Goal: Entertainment & Leisure: Browse casually

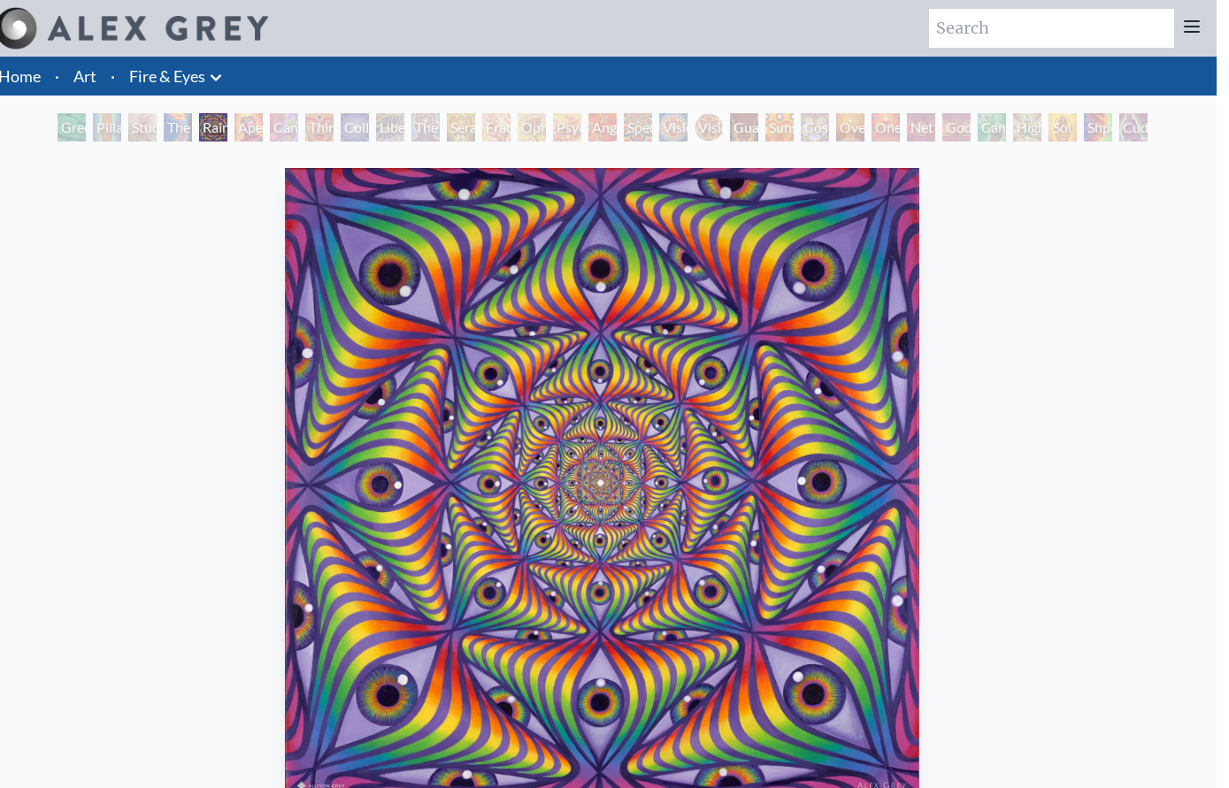
scroll to position [24, 0]
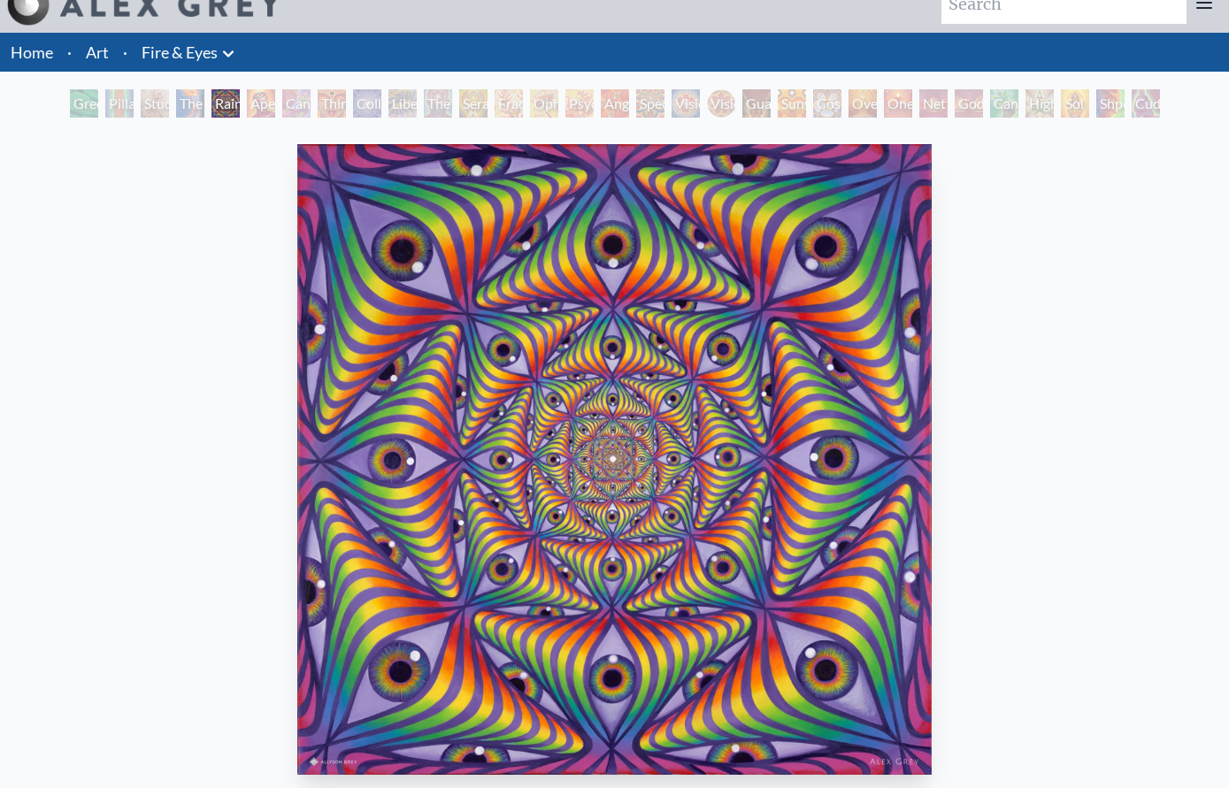
click at [402, 107] on div "Liberation Through Seeing" at bounding box center [402, 103] width 28 height 28
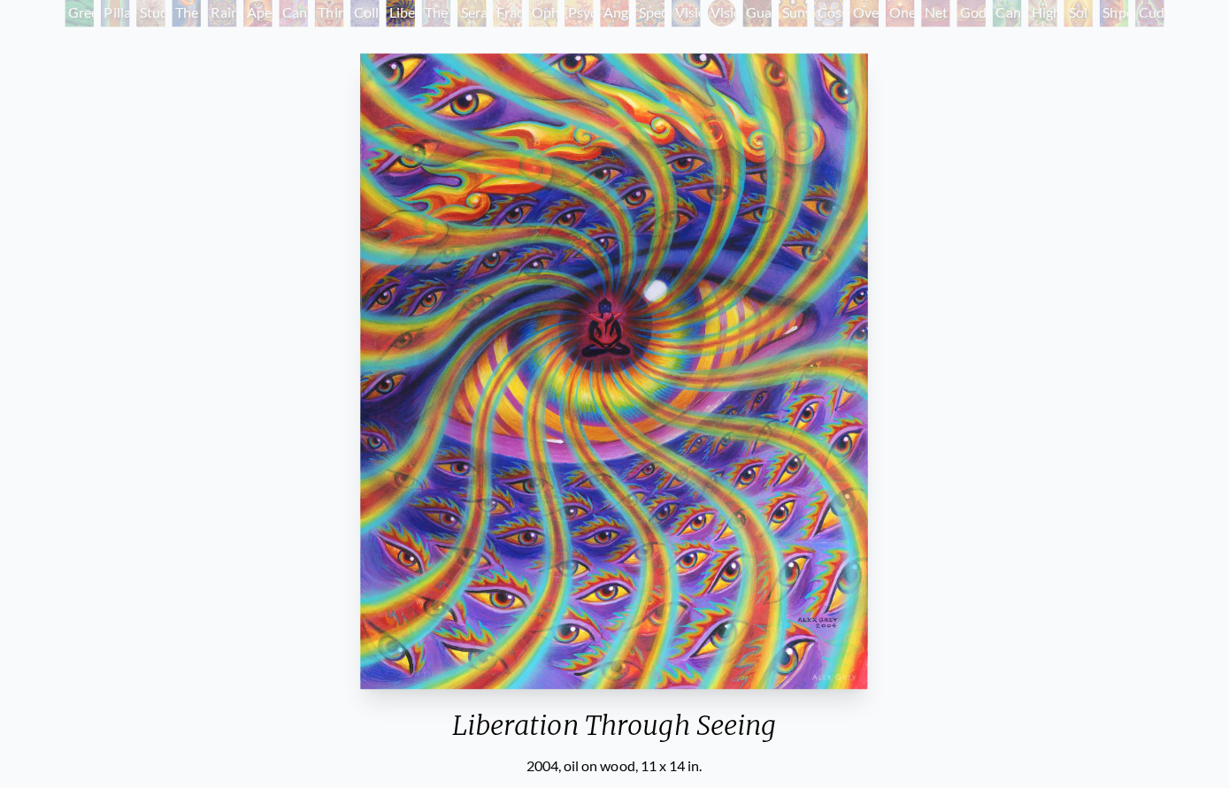
scroll to position [127, 0]
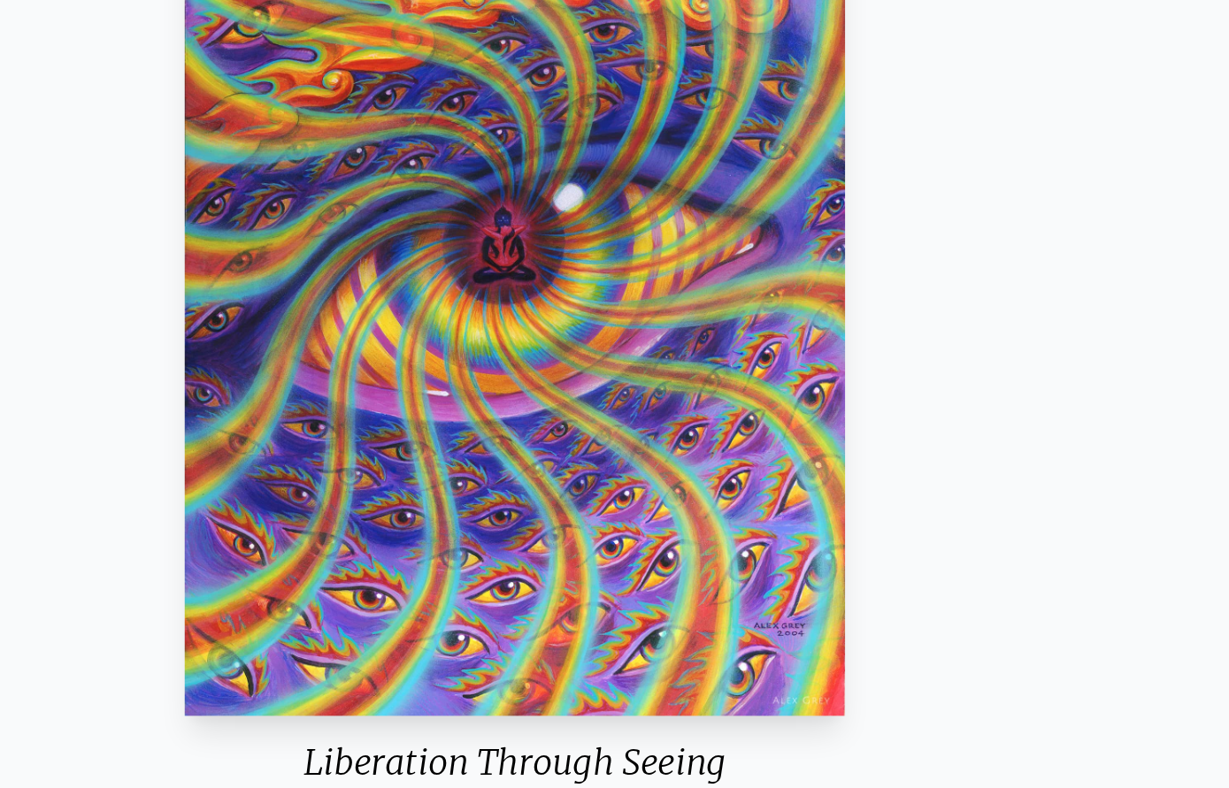
click at [363, 184] on img "10 / 31" at bounding box center [614, 356] width 503 height 631
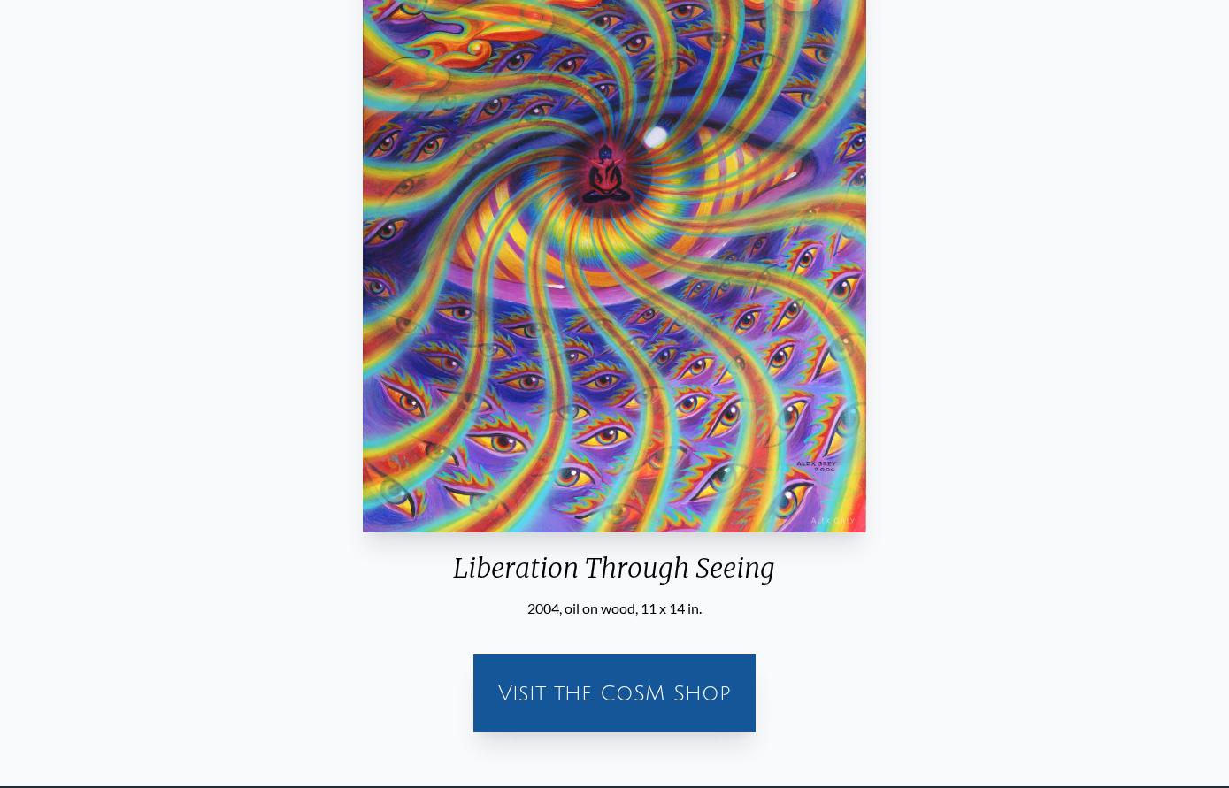
scroll to position [0, 0]
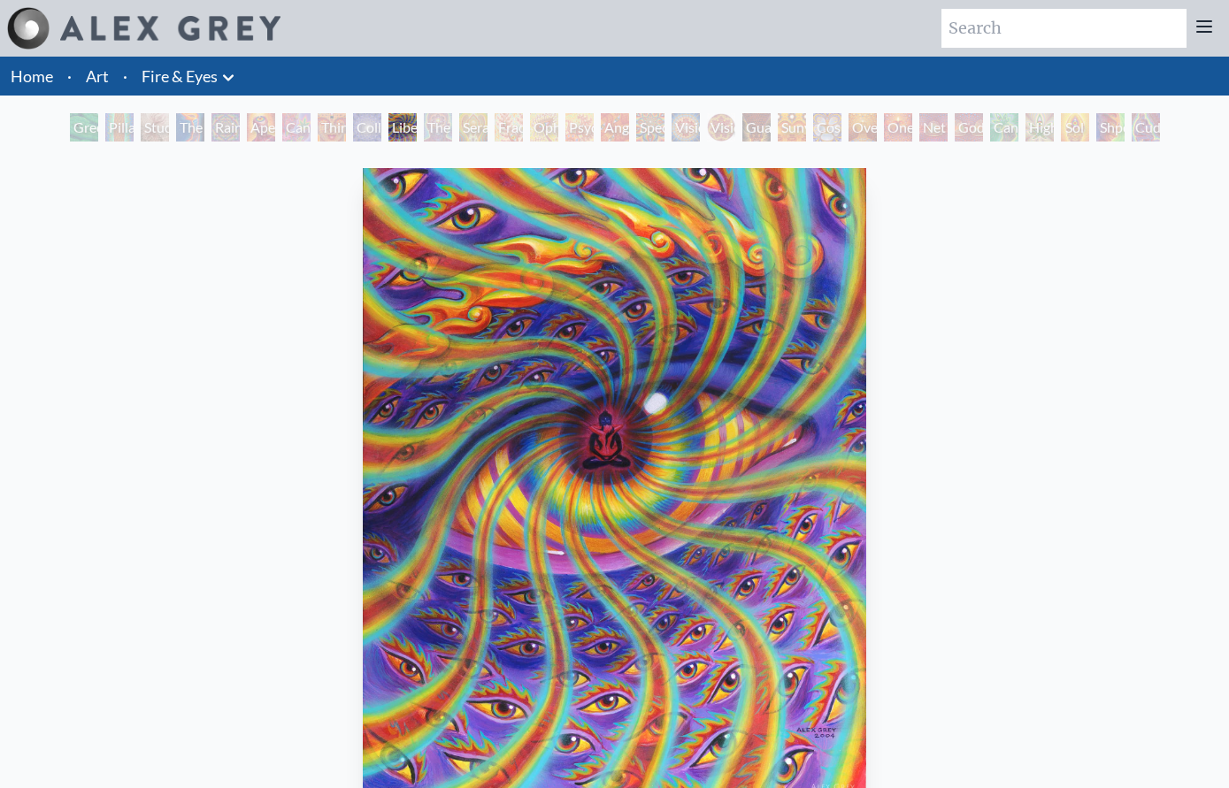
click at [165, 116] on div "Study for the Great Turn" at bounding box center [155, 127] width 28 height 28
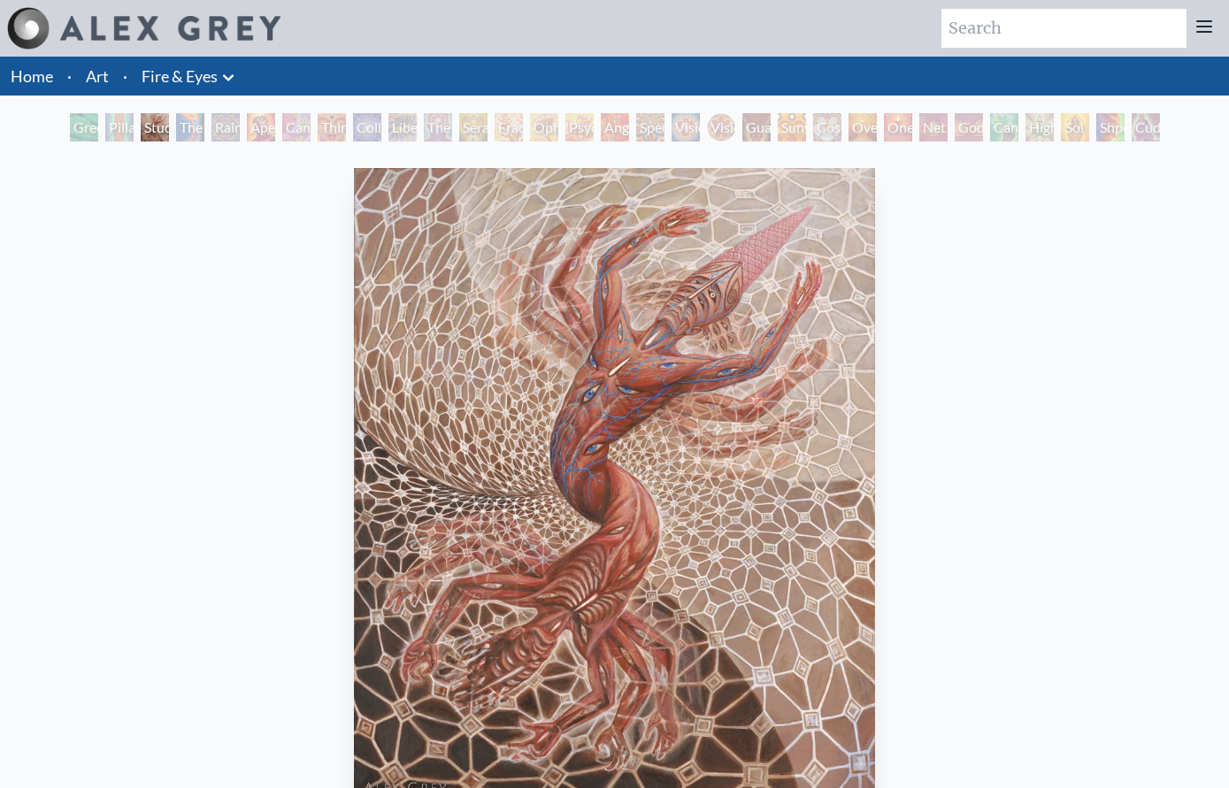
click at [1124, 124] on div "Shpongled" at bounding box center [1110, 127] width 28 height 28
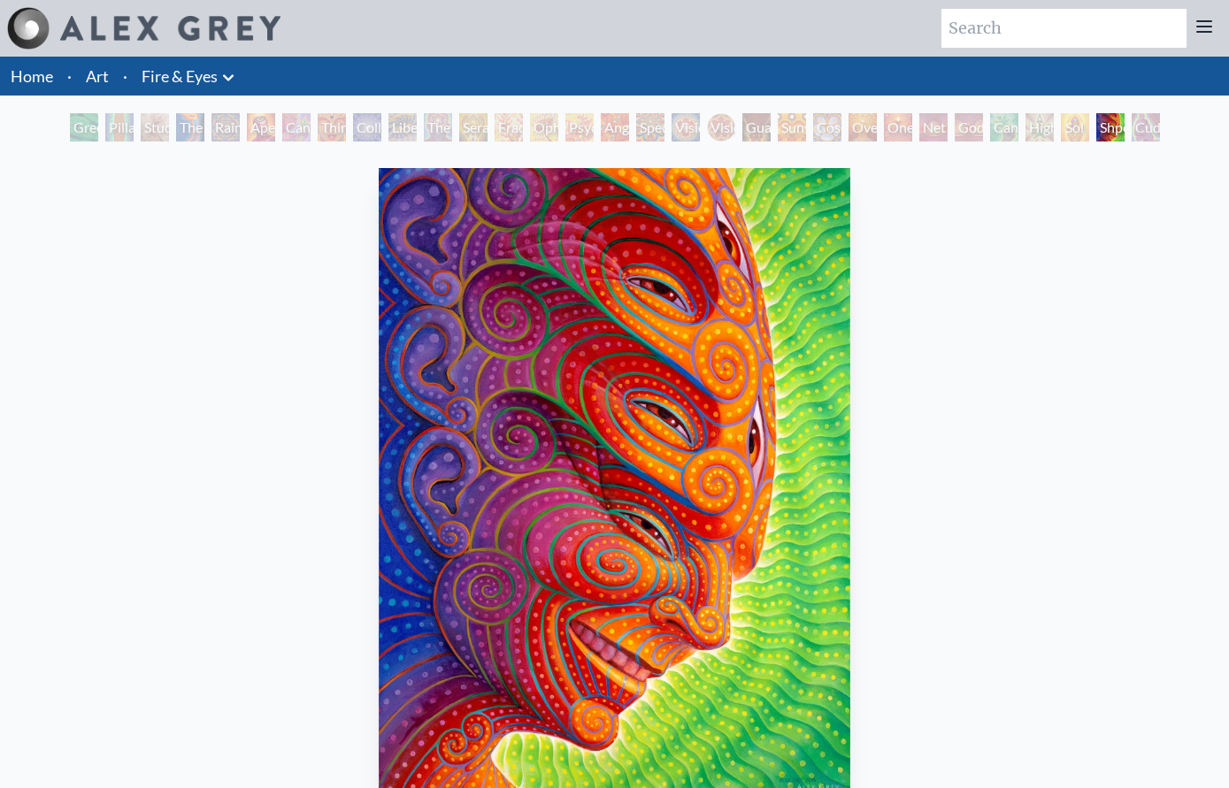
click at [1137, 132] on div "Cuddle" at bounding box center [1145, 127] width 28 height 28
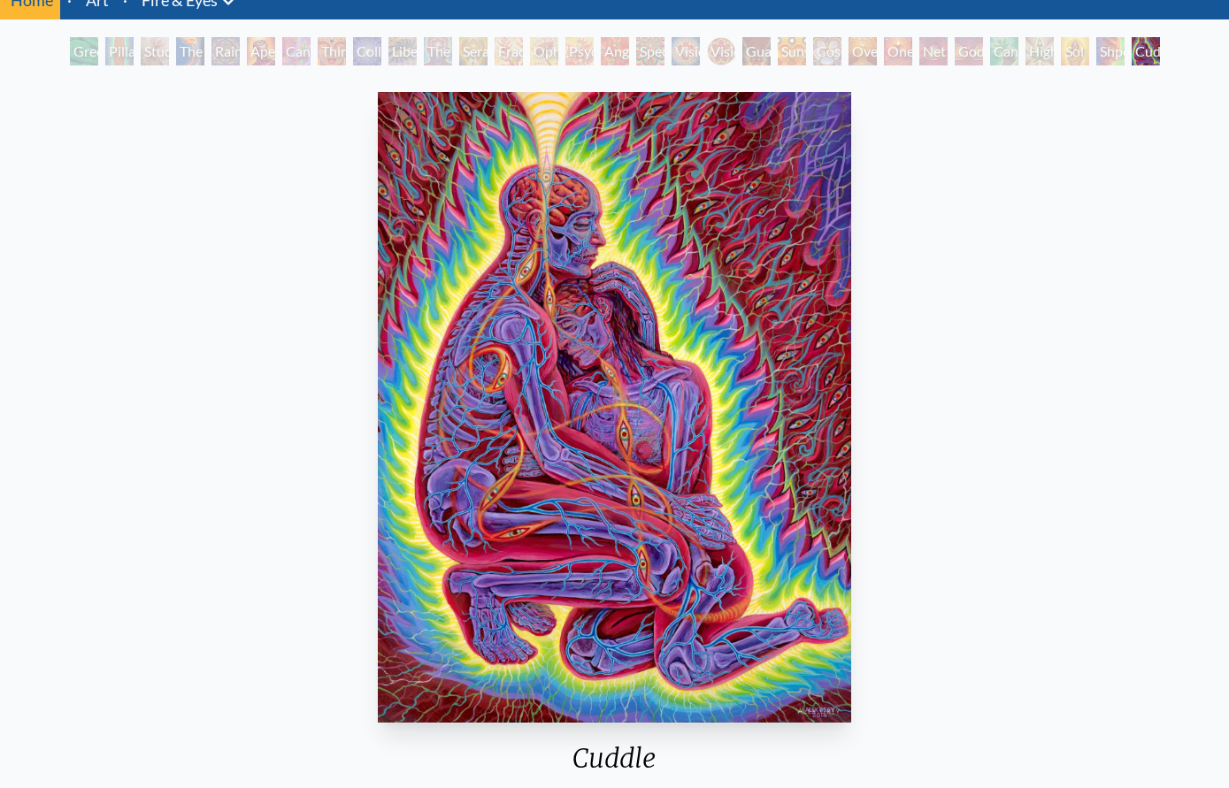
scroll to position [76, 0]
click at [417, 188] on img "31 / 31" at bounding box center [614, 407] width 472 height 631
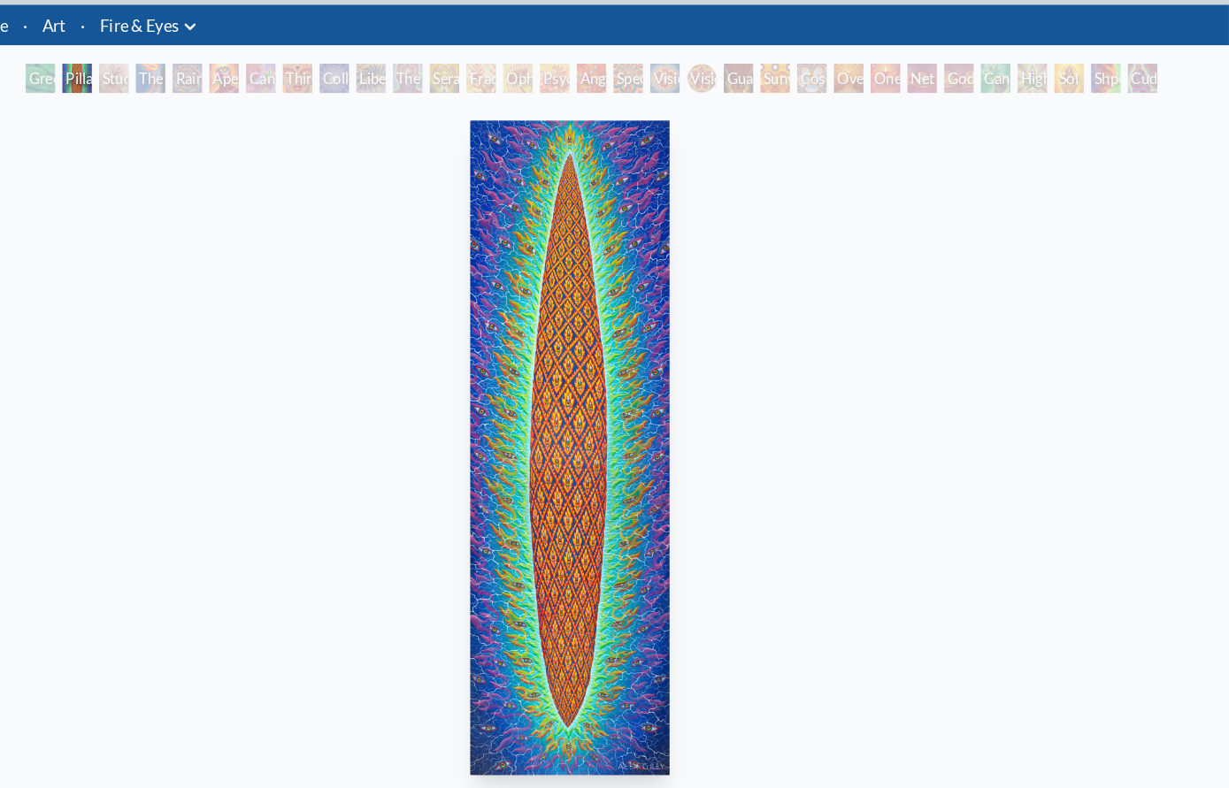
scroll to position [51, 0]
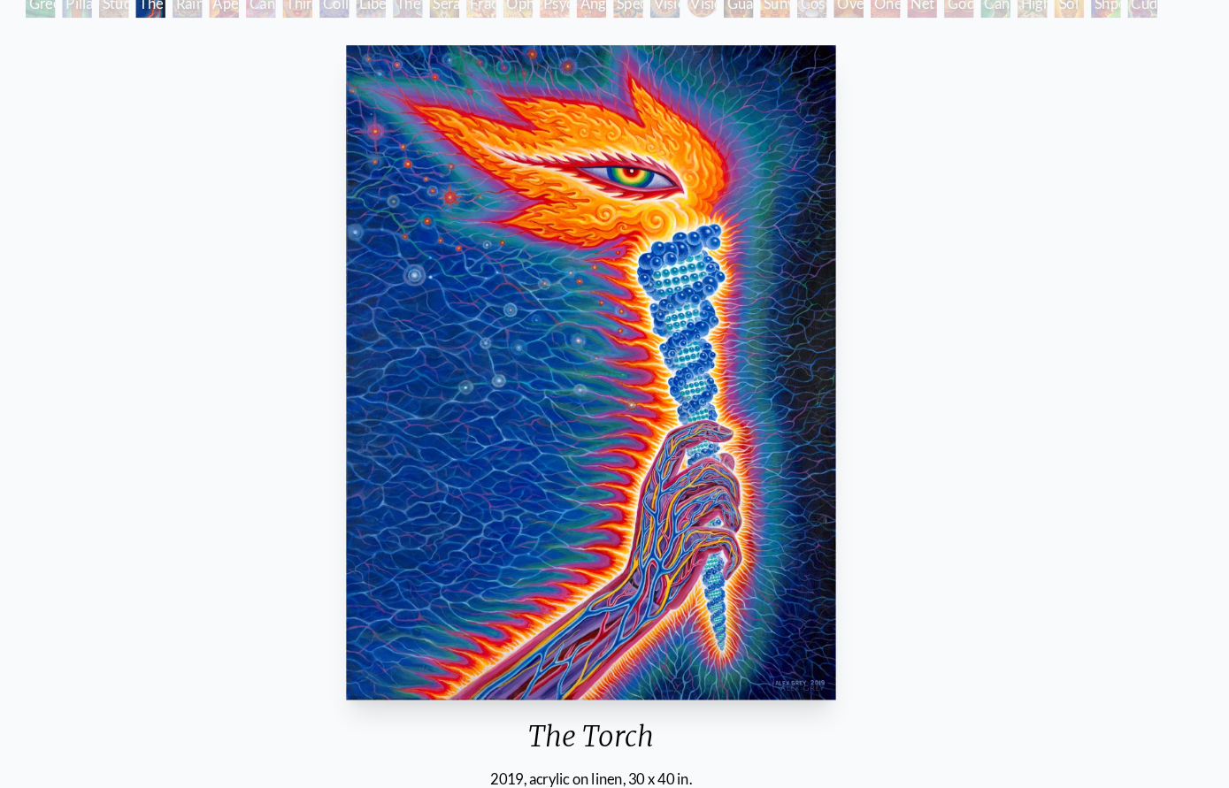
scroll to position [124, 0]
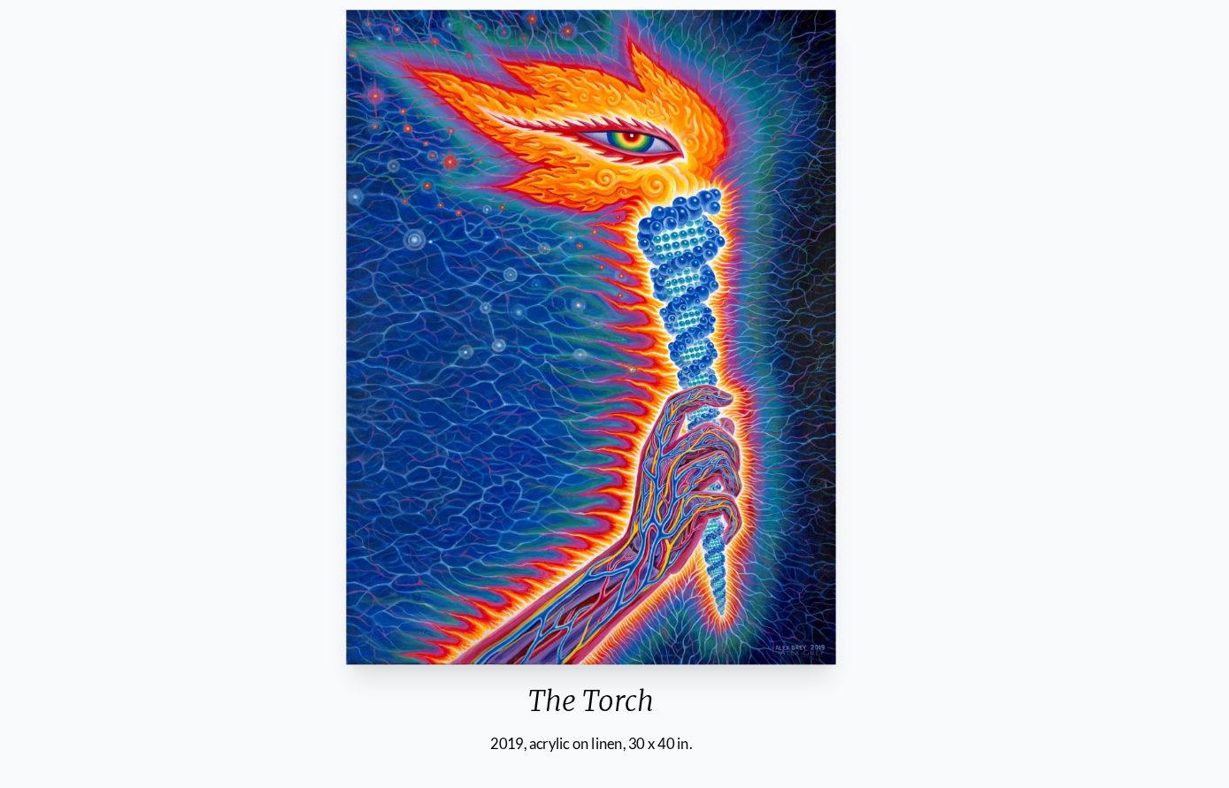
scroll to position [158, 0]
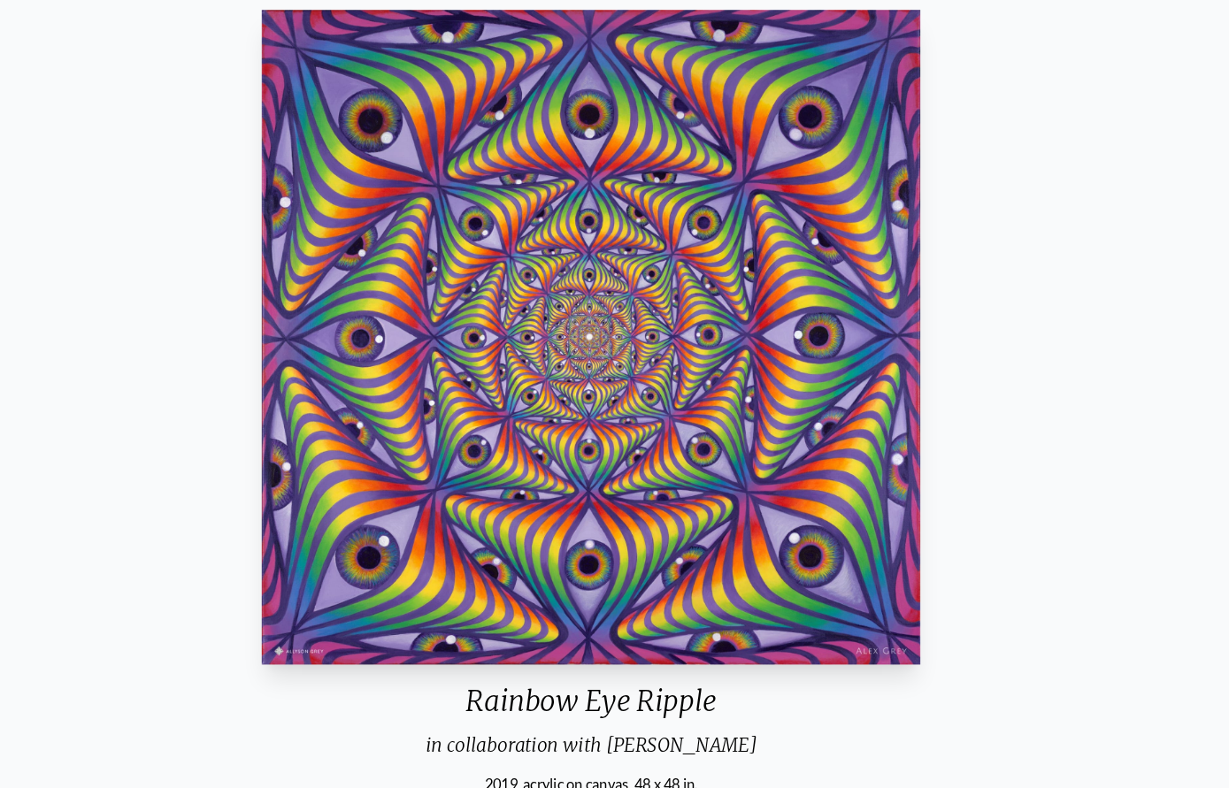
scroll to position [157, 0]
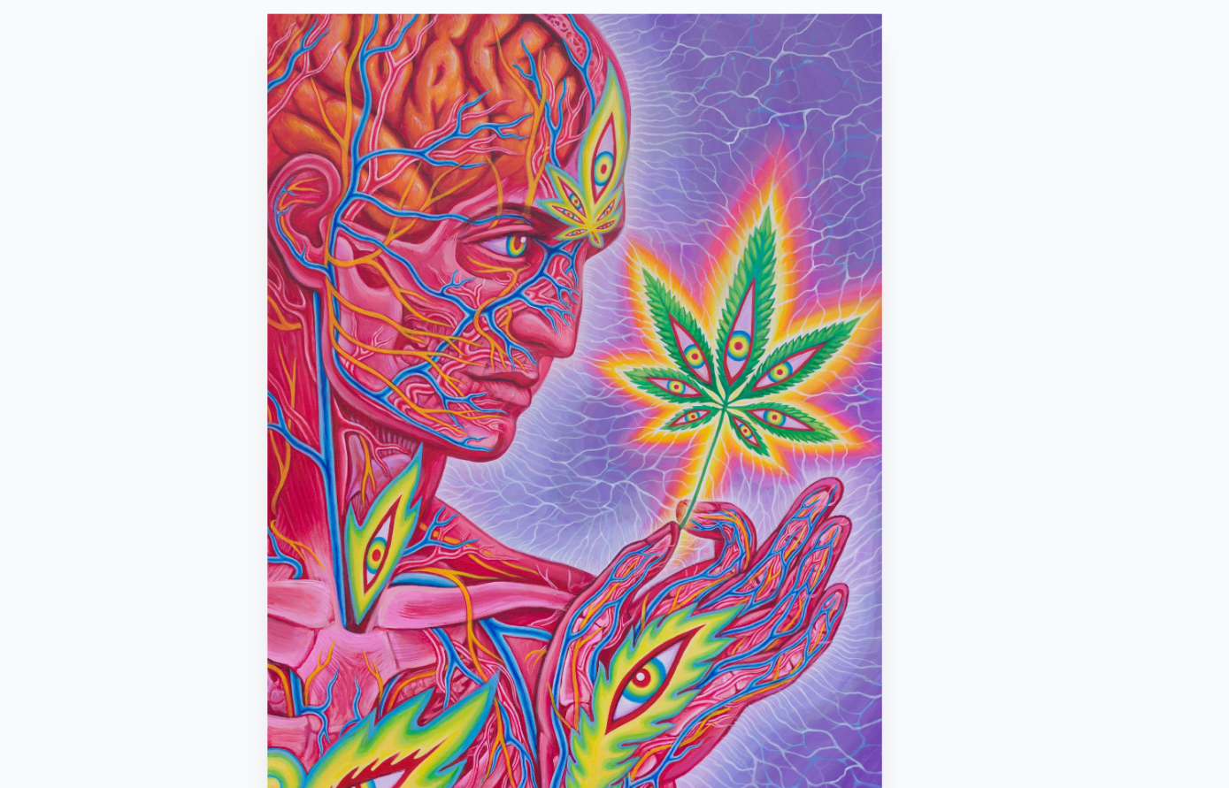
scroll to position [157, 0]
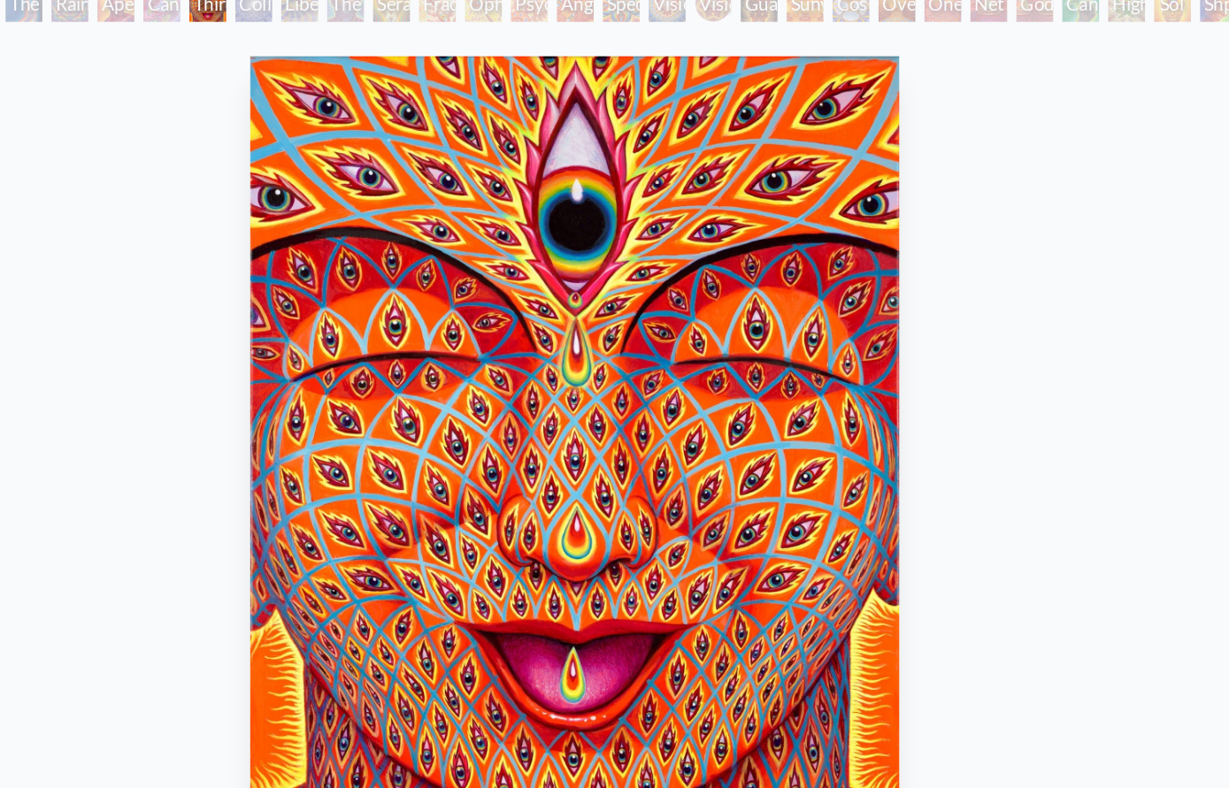
scroll to position [124, 0]
